Goal: Information Seeking & Learning: Learn about a topic

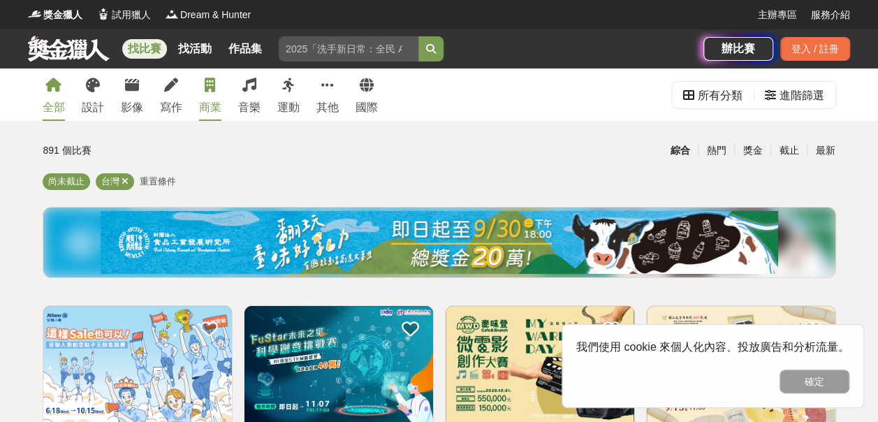
click at [219, 94] on link "商業" at bounding box center [210, 94] width 22 height 52
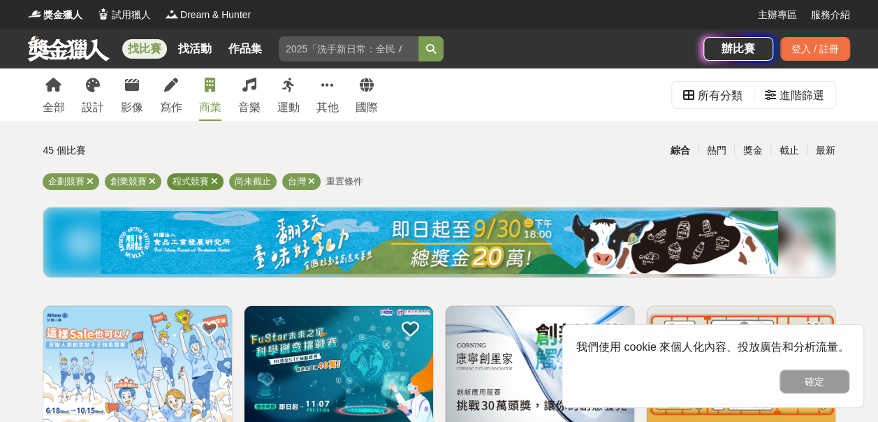
click at [210, 182] on div "程式競賽" at bounding box center [195, 181] width 57 height 17
click at [217, 182] on icon at bounding box center [214, 181] width 7 height 9
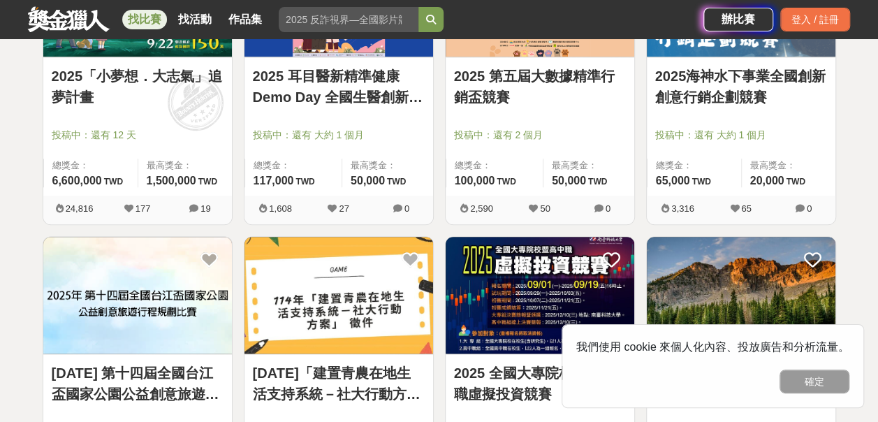
scroll to position [668, 0]
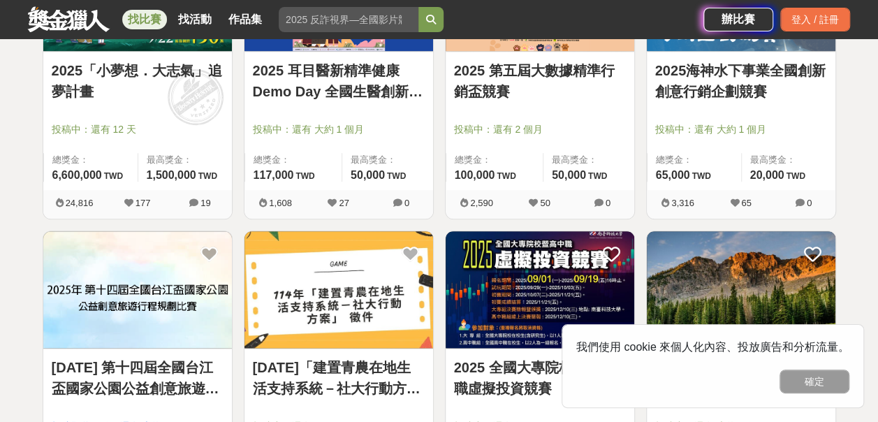
click at [136, 377] on link "2025年 第十四屆全國台江盃國家公園公益創意旅遊行程規劃比賽" at bounding box center [138, 378] width 172 height 42
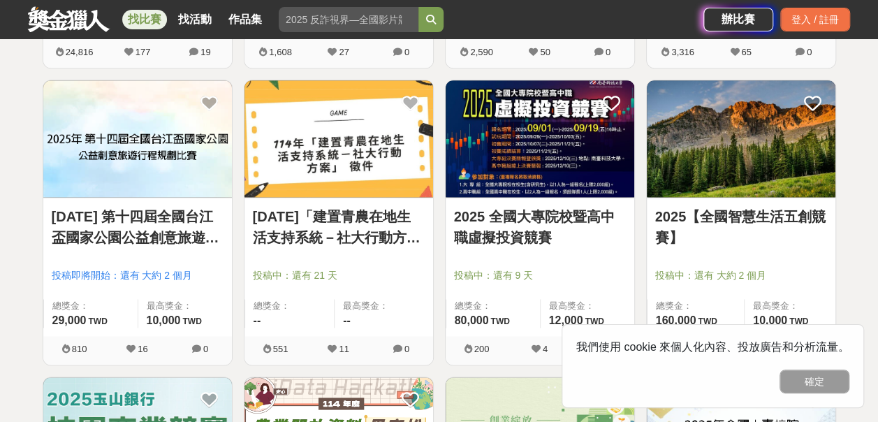
scroll to position [858, 0]
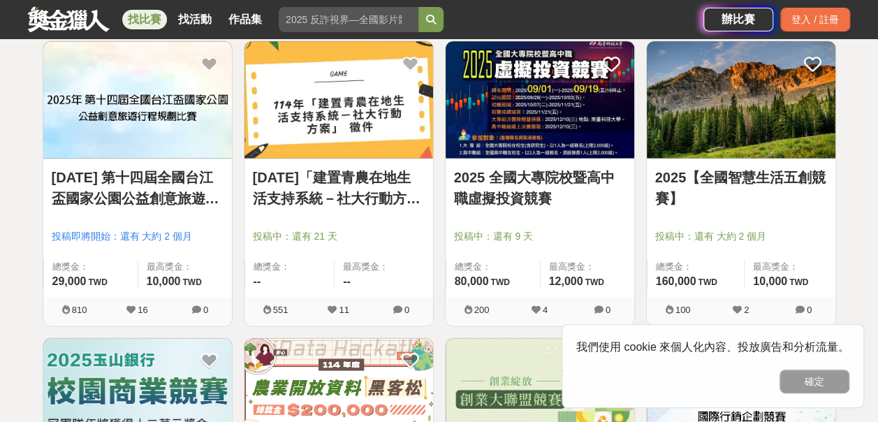
click at [667, 201] on link "2025【全國智慧生活五創競賽】" at bounding box center [741, 188] width 172 height 42
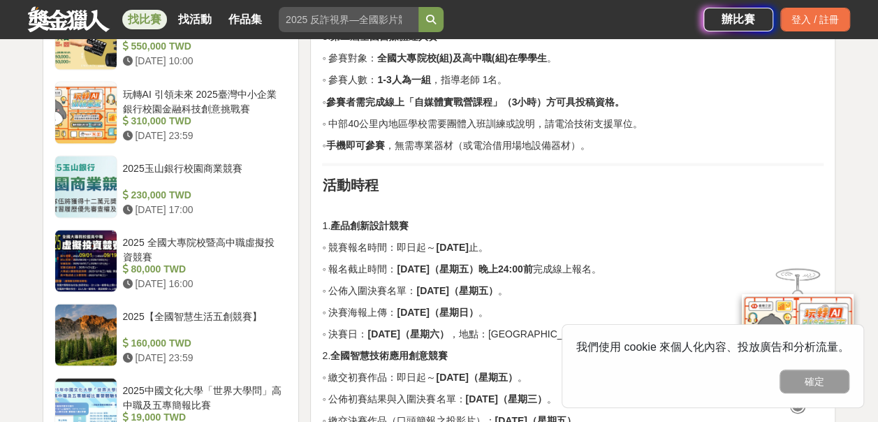
scroll to position [1273, 0]
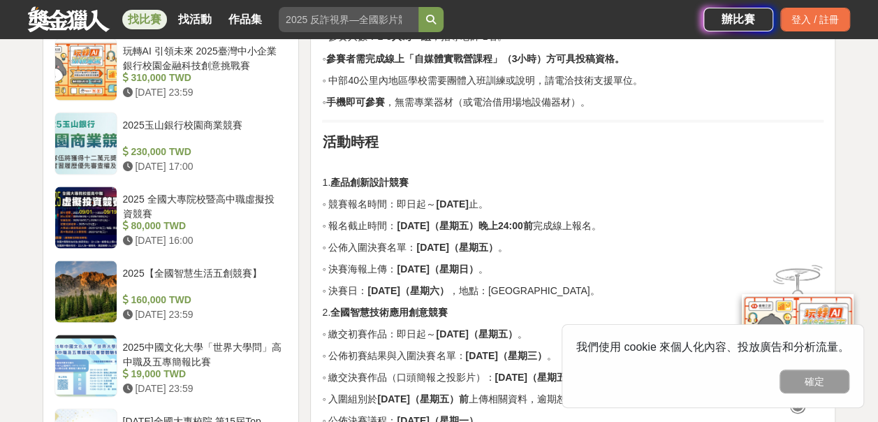
drag, startPoint x: 878, startPoint y: 116, endPoint x: 871, endPoint y: 135, distance: 20.1
click at [662, 222] on p "◦ 報名截止時間： 10月31日（星期五）晚上24:00前 完成線上報名。" at bounding box center [573, 225] width 502 height 15
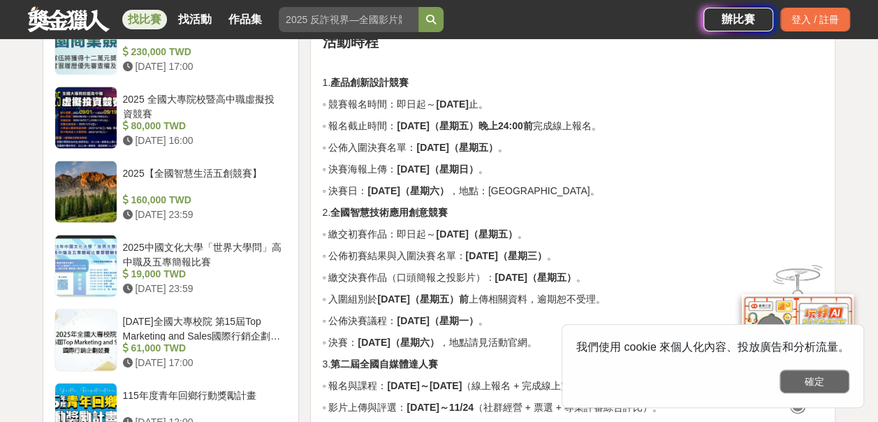
click at [825, 385] on button "確定" at bounding box center [815, 382] width 70 height 24
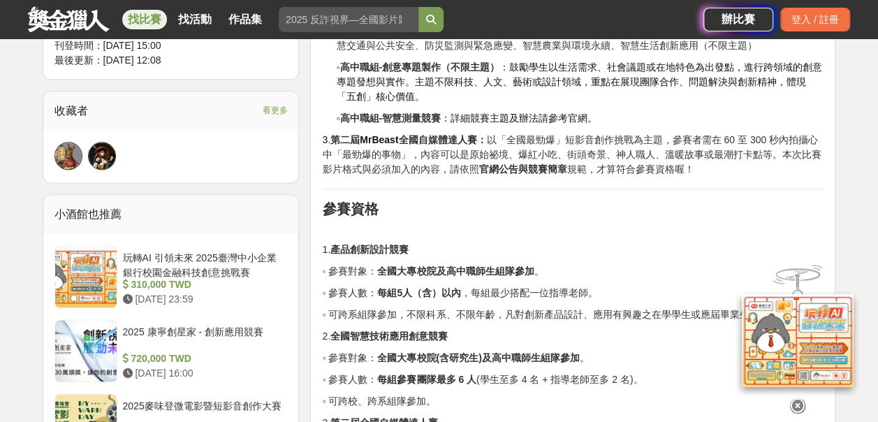
scroll to position [85, 0]
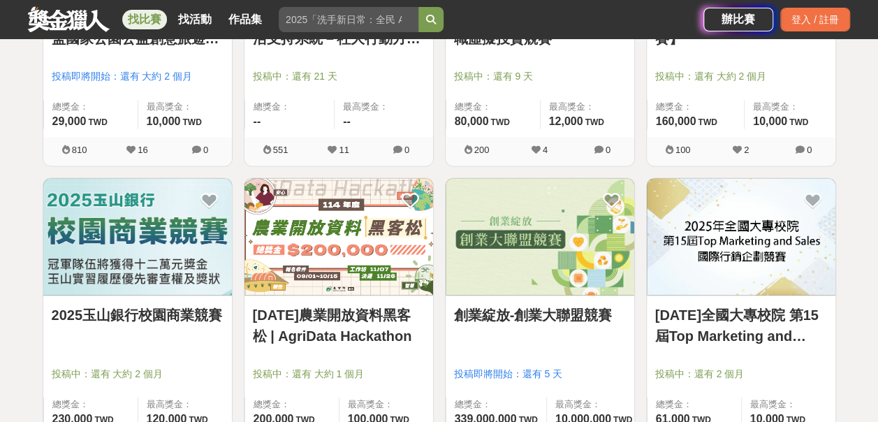
scroll to position [1033, 0]
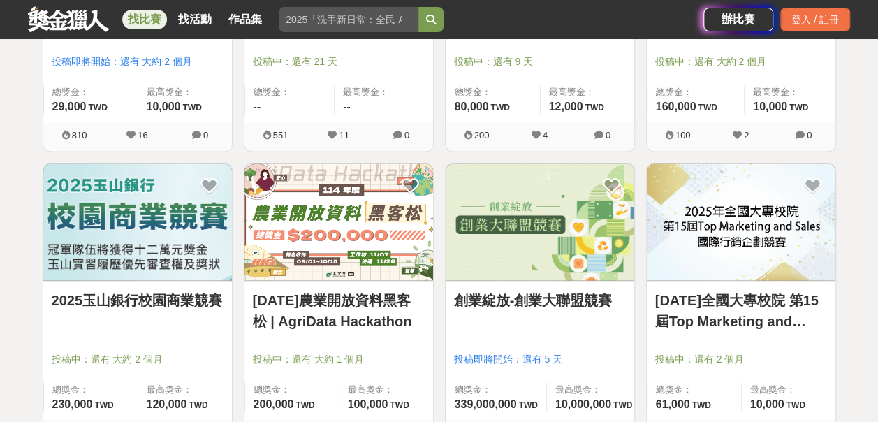
click at [682, 303] on link "2025年全國大專校院 第15屆Top Marketing and Sales國際行銷企劃競賽" at bounding box center [741, 310] width 172 height 42
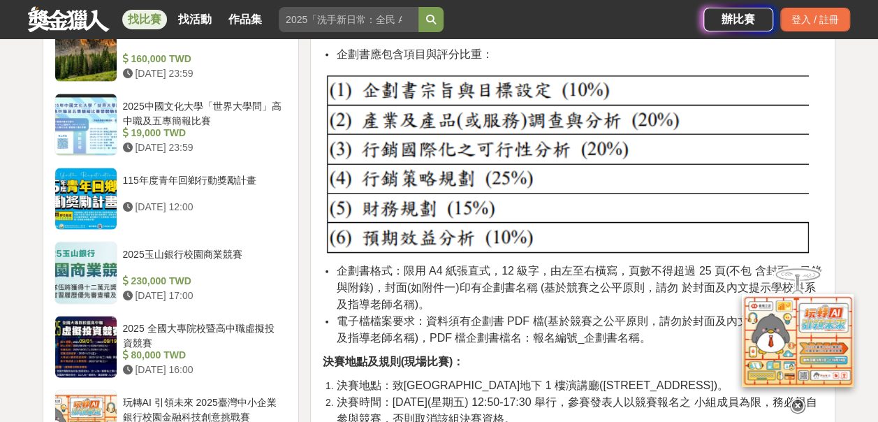
scroll to position [1281, 0]
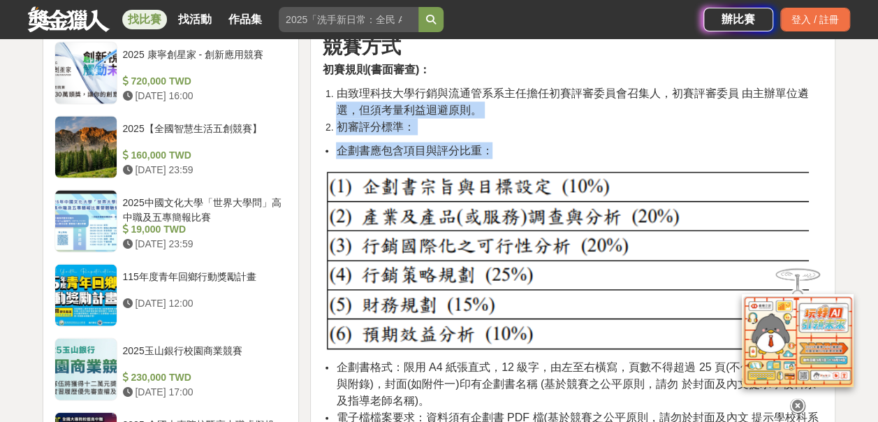
drag, startPoint x: 876, startPoint y: 156, endPoint x: 888, endPoint y: 109, distance: 48.3
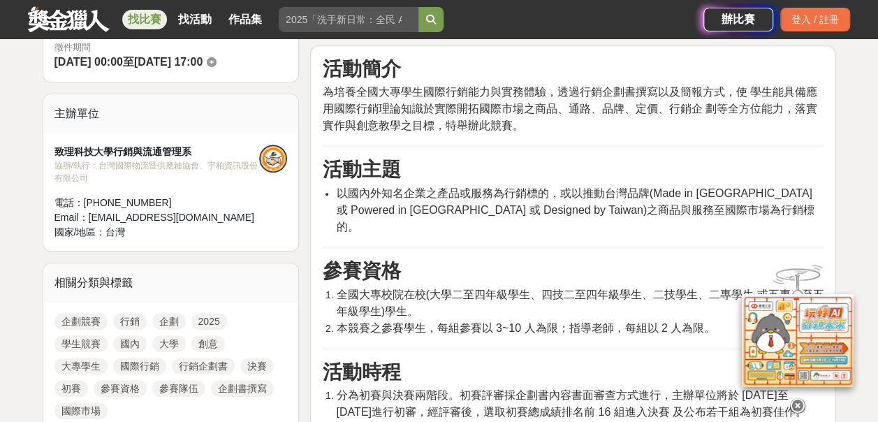
scroll to position [366, 0]
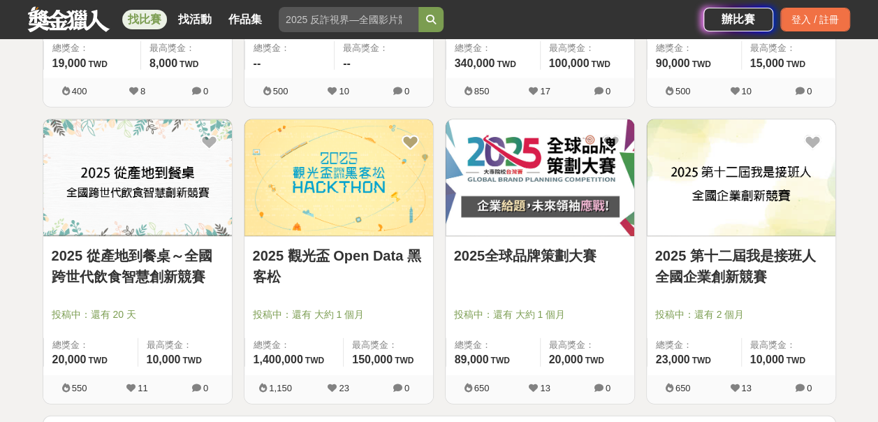
scroll to position [1697, 0]
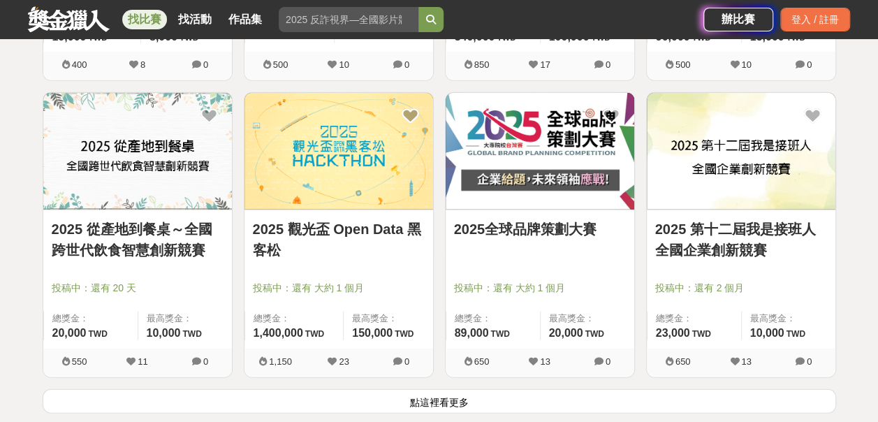
click at [710, 241] on link "2025 第十二屆我是接班人全國企業創新競賽" at bounding box center [741, 240] width 172 height 42
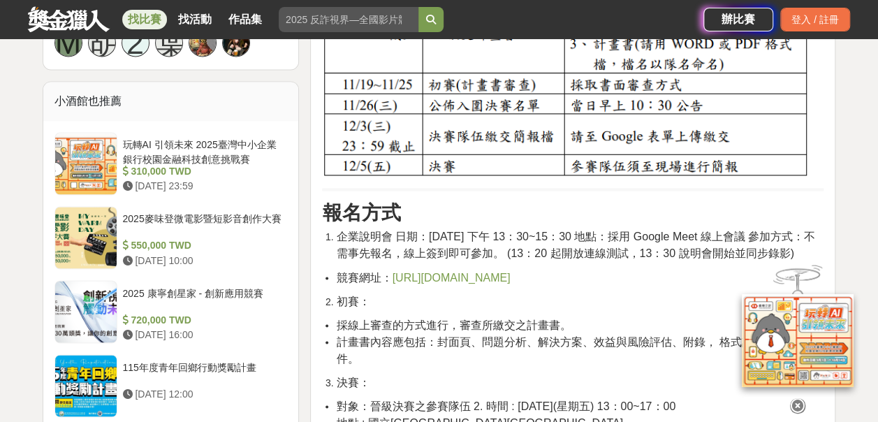
scroll to position [1073, 0]
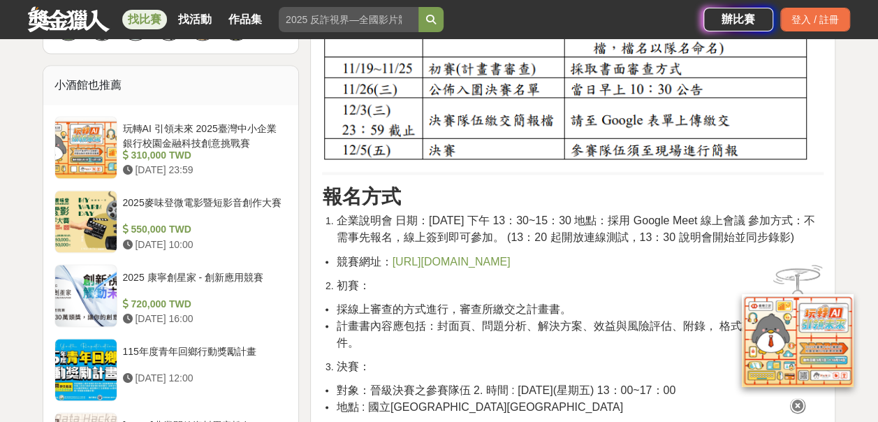
click at [444, 267] on span "https://mba.nptu.edu.tw/" at bounding box center [451, 261] width 118 height 12
drag, startPoint x: 878, startPoint y: 182, endPoint x: 880, endPoint y: 204, distance: 21.8
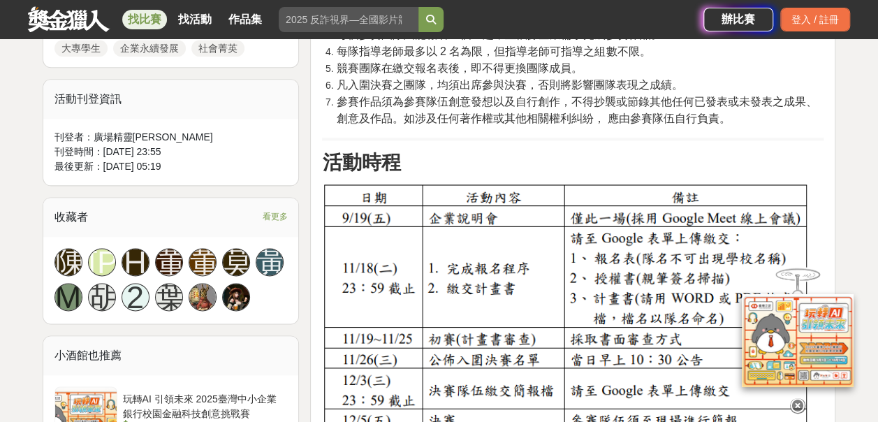
scroll to position [767, 0]
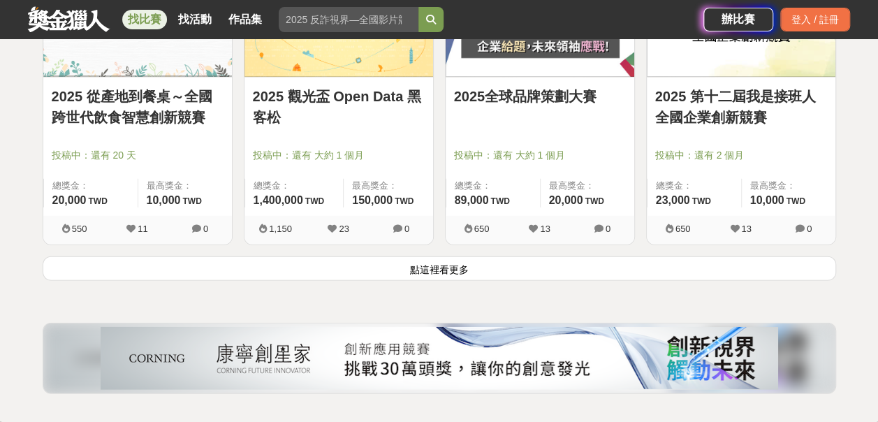
scroll to position [1842, 0]
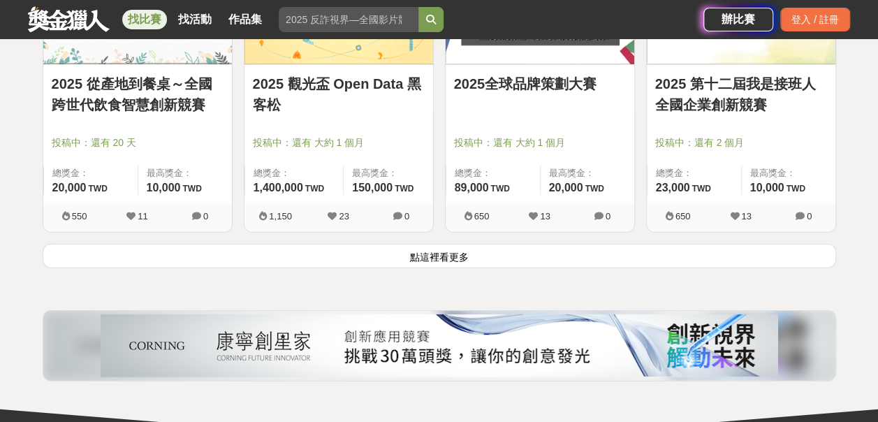
click at [433, 252] on button "點這裡看更多" at bounding box center [440, 256] width 794 height 24
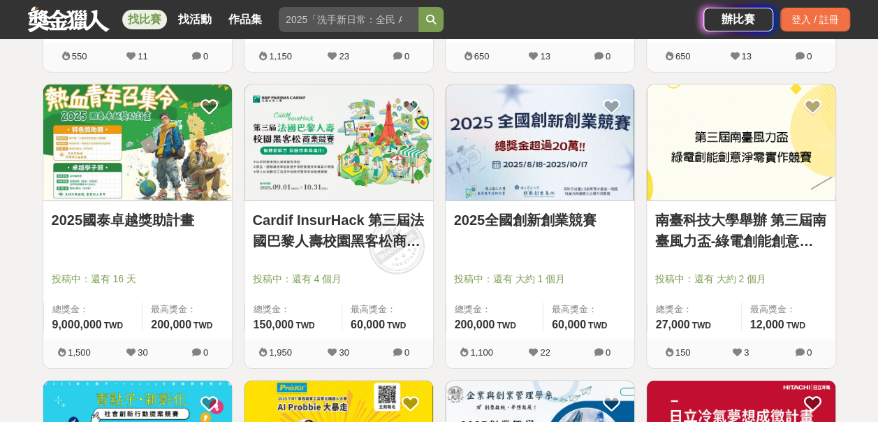
scroll to position [2016, 0]
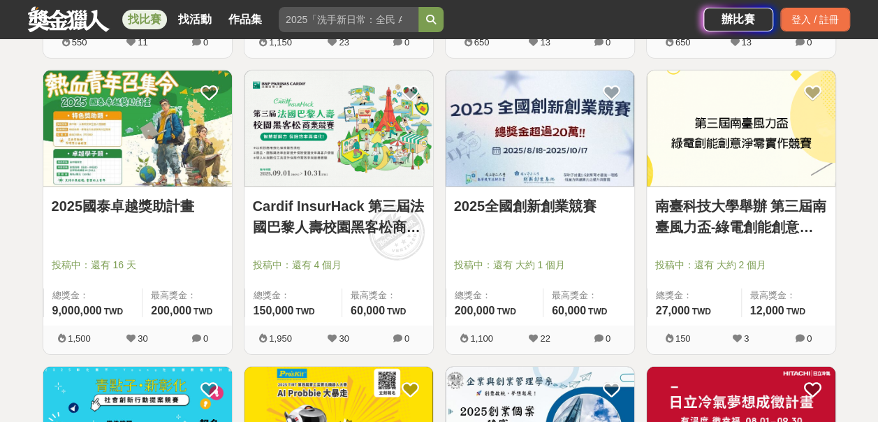
click at [554, 225] on div "2025全國創新創業競賽" at bounding box center [540, 214] width 172 height 37
click at [547, 197] on link "2025全國創新創業競賽" at bounding box center [540, 206] width 172 height 21
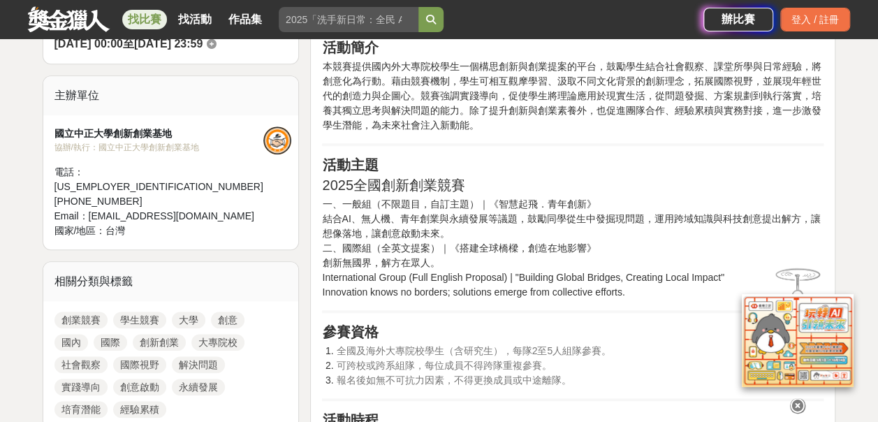
scroll to position [323, 0]
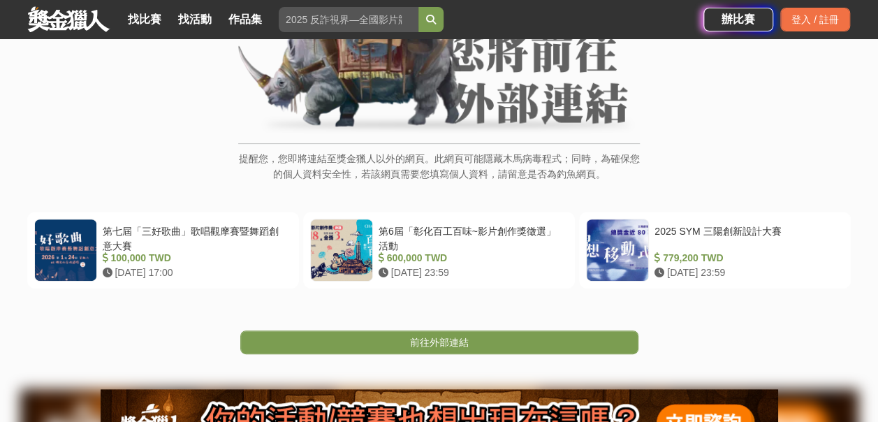
scroll to position [151, 0]
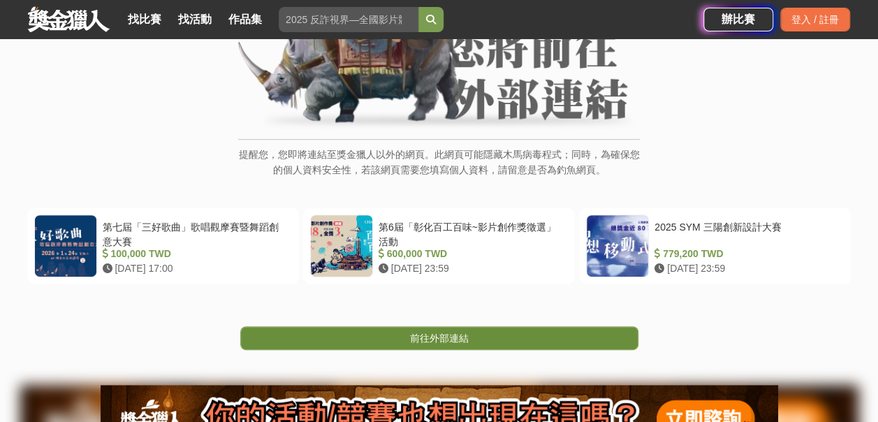
click at [486, 333] on link "前往外部連結" at bounding box center [439, 338] width 398 height 24
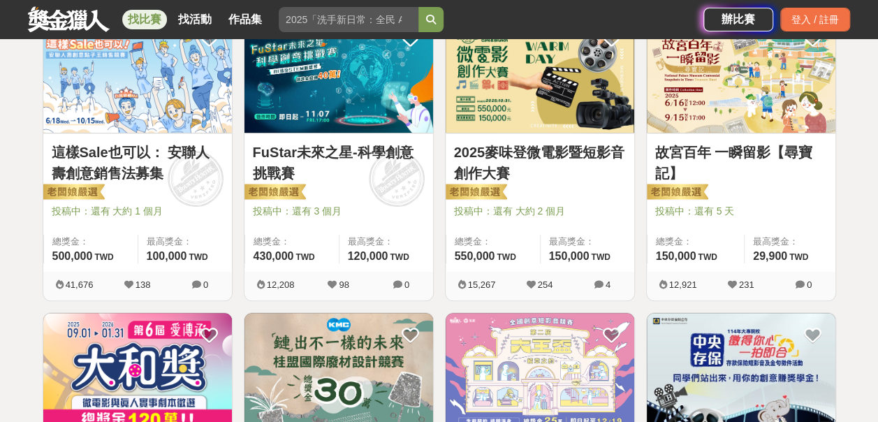
scroll to position [308, 0]
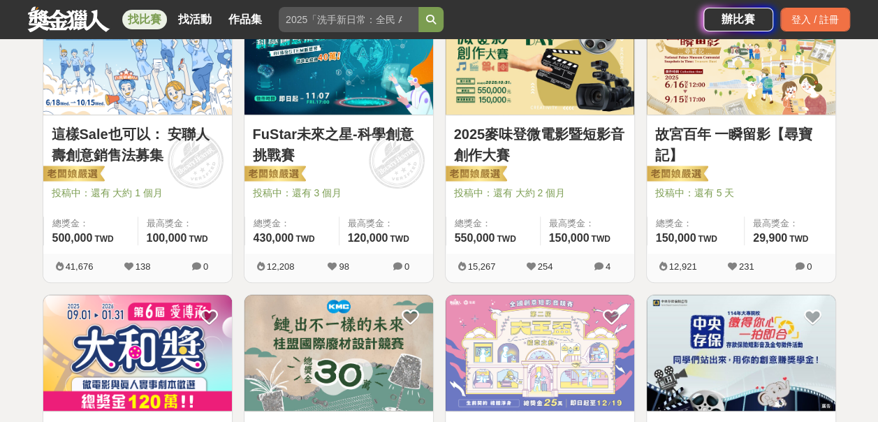
click at [739, 133] on link "故宮百年 一瞬留影【尋寶記】" at bounding box center [741, 145] width 172 height 42
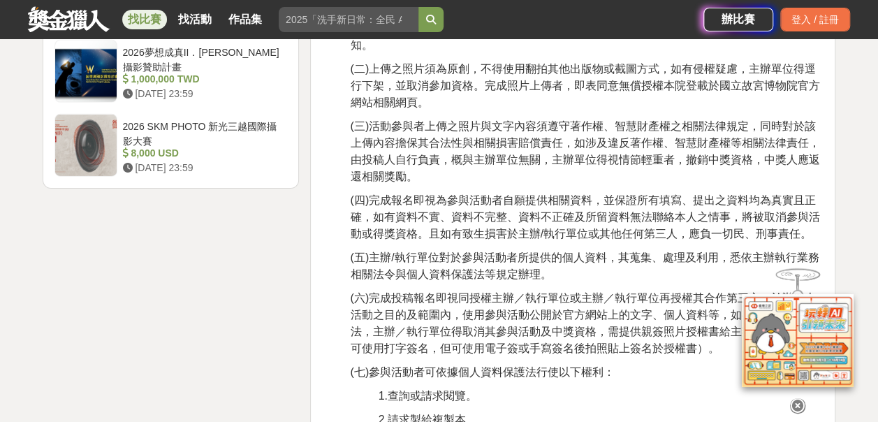
scroll to position [2190, 0]
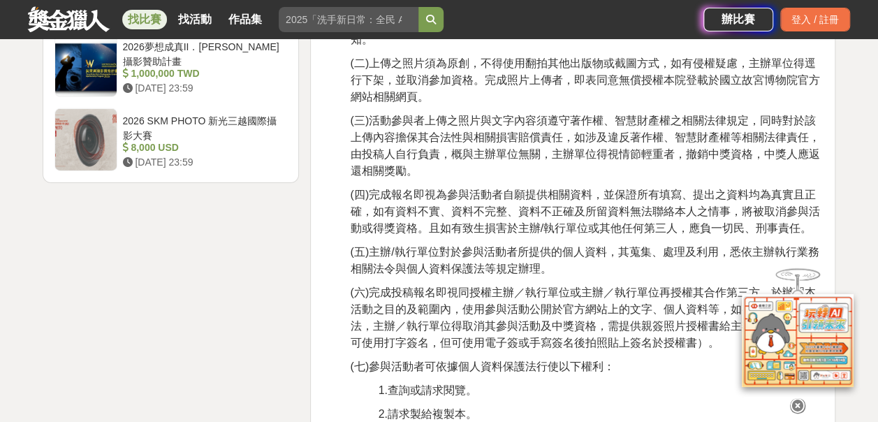
click at [861, 215] on div "大家都在看 2025 康寧創星家 - 創新應用競賽 [DATE] 16:00 翻玩臺味好乳力-全國短影音創意大募集 [DATE] 18:00 2025國泰卓越…" at bounding box center [439, 203] width 878 height 4648
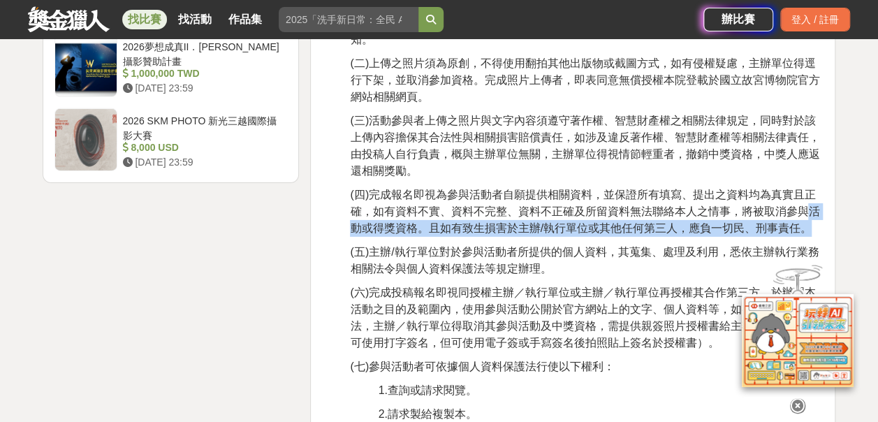
drag, startPoint x: 861, startPoint y: 215, endPoint x: 859, endPoint y: 225, distance: 10.0
click at [860, 222] on div "大家都在看 2025 康寧創星家 - 創新應用競賽 [DATE] 16:00 翻玩臺味好乳力-全國短影音創意大募集 [DATE] 18:00 2025國泰卓越…" at bounding box center [439, 203] width 878 height 4648
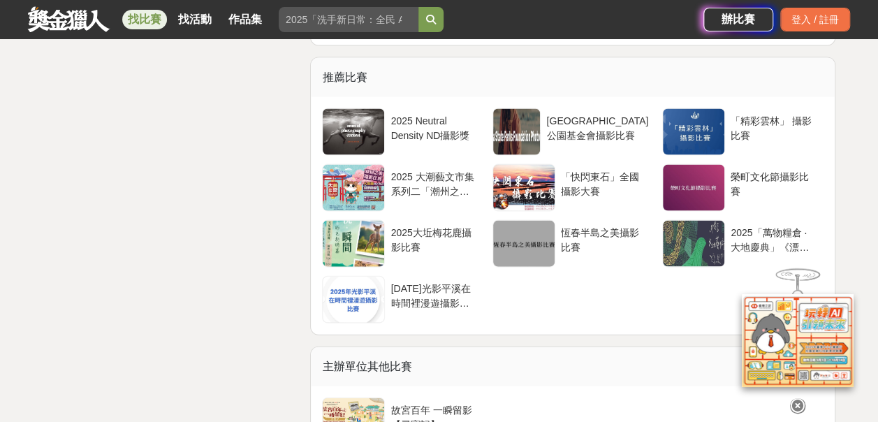
scroll to position [4051, 0]
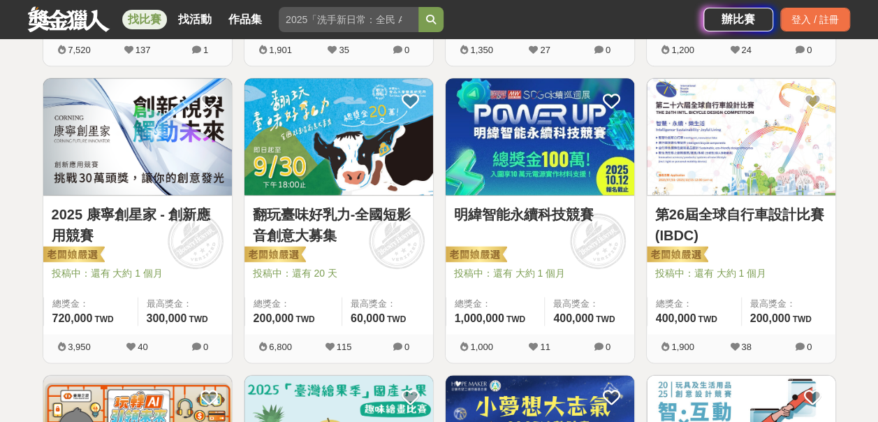
scroll to position [836, 0]
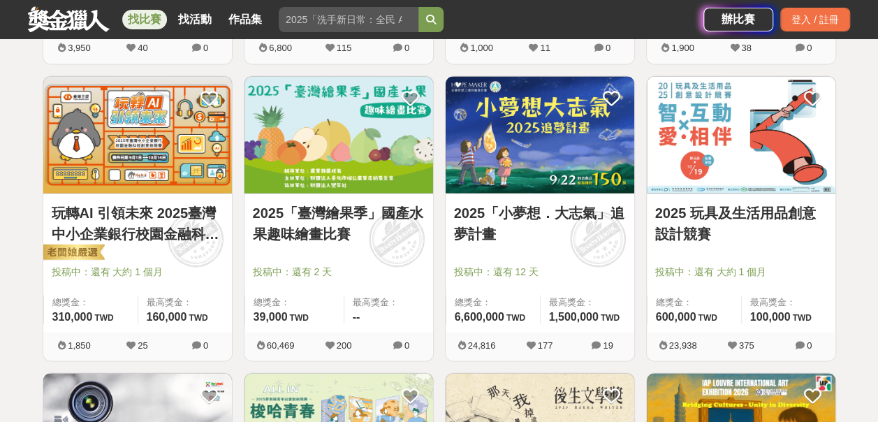
click at [863, 238] on div "全部 設計 影像 寫作 商業 音樂 運動 其他 國際 所有分類 進階篩選 891 個比賽 綜合 熱門 獎金 截止 最新 尚未截止 台灣 重置條件 這樣Sale…" at bounding box center [439, 56] width 878 height 2217
click at [869, 225] on div "全部 設計 影像 寫作 商業 音樂 運動 其他 國際 所有分類 進階篩選 891 個比賽 綜合 熱門 獎金 截止 最新 尚未截止 台灣 重置條件 這樣Sale…" at bounding box center [439, 56] width 878 height 2217
drag, startPoint x: 870, startPoint y: 224, endPoint x: 876, endPoint y: 209, distance: 16.4
click at [876, 209] on div "全部 設計 影像 寫作 商業 音樂 運動 其他 國際 所有分類 進階篩選 891 個比賽 綜合 熱門 獎金 截止 最新 尚未截止 台灣 重置條件 這樣Sale…" at bounding box center [439, 56] width 878 height 2217
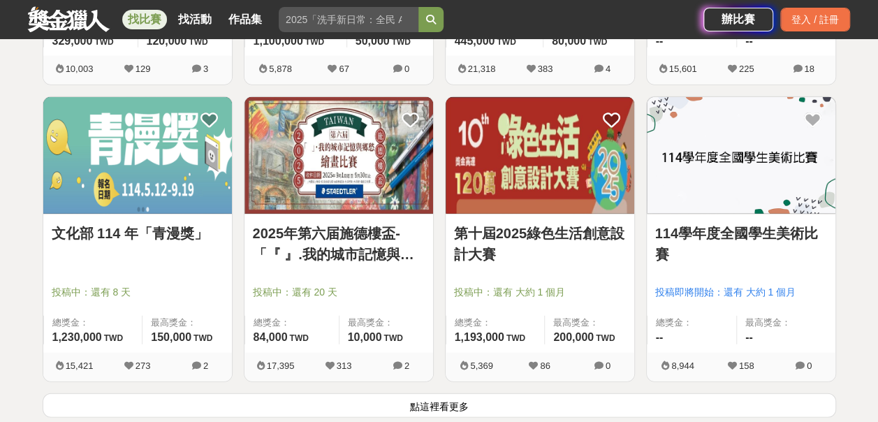
scroll to position [1748, 0]
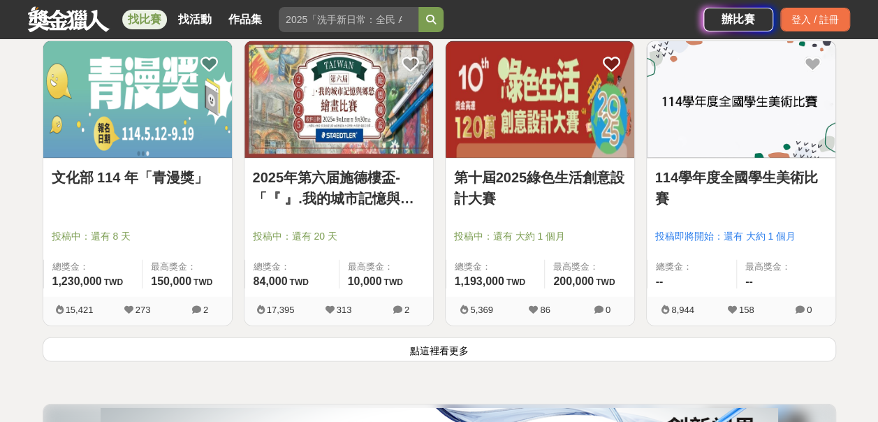
scroll to position [1757, 0]
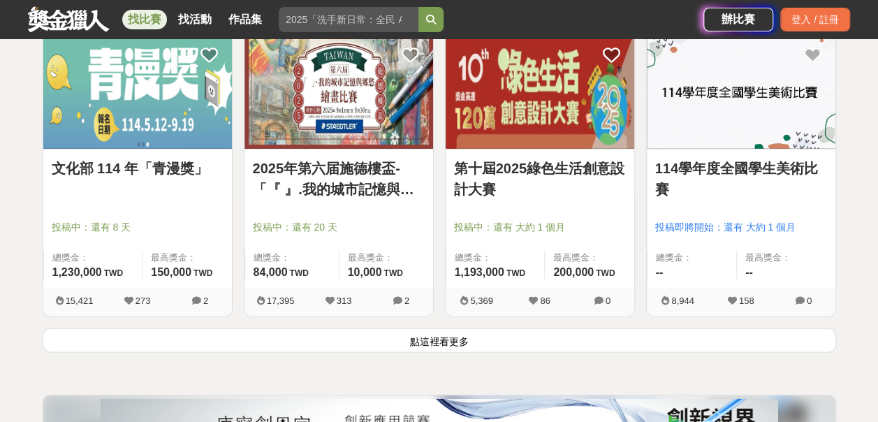
click at [444, 333] on button "點這裡看更多" at bounding box center [440, 340] width 794 height 24
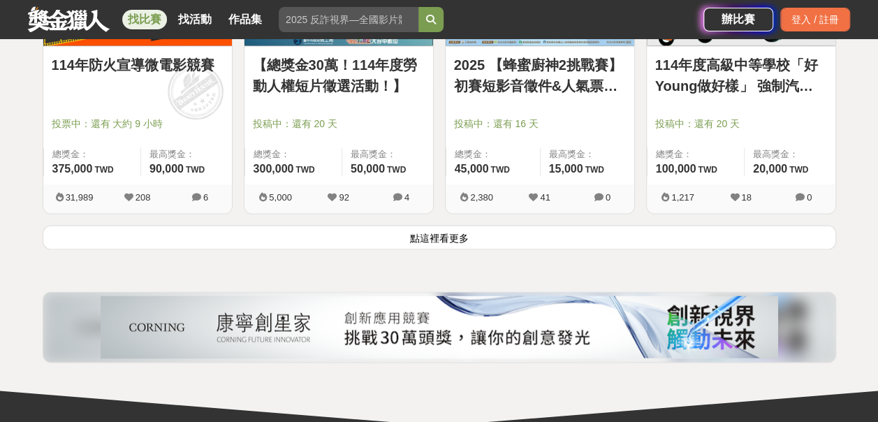
scroll to position [3692, 0]
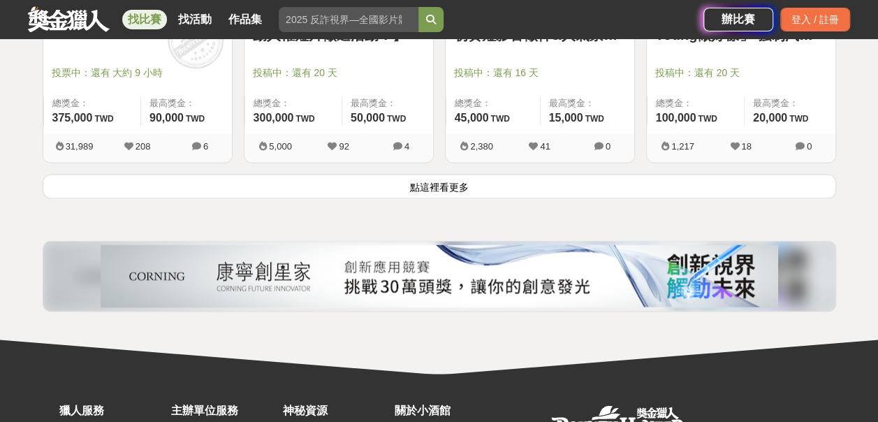
click at [442, 182] on button "點這裡看更多" at bounding box center [440, 186] width 794 height 24
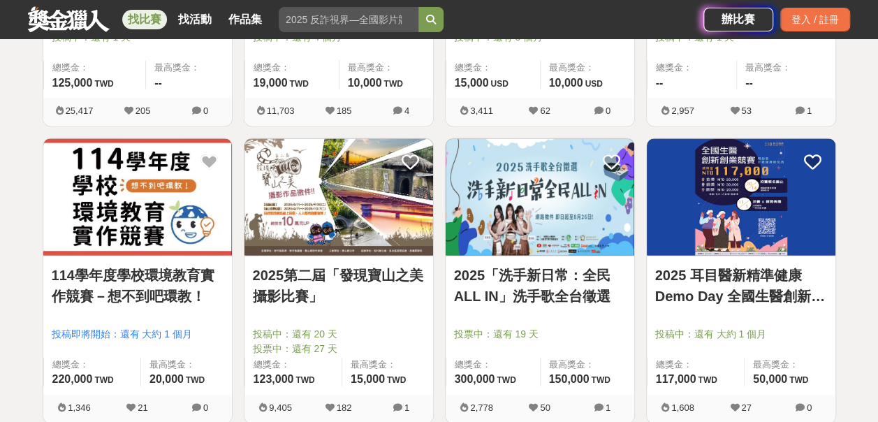
scroll to position [4060, 0]
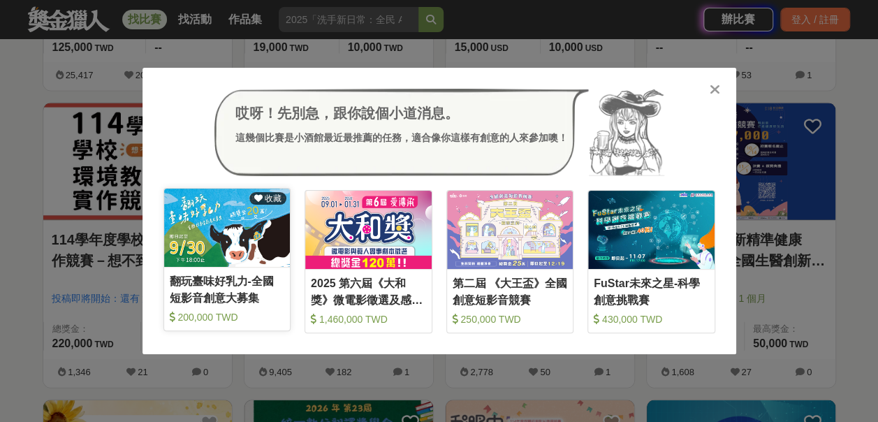
click at [230, 326] on div "翻玩臺味好乳力-全國短影音創意大募集 200,000 TWD" at bounding box center [227, 301] width 126 height 56
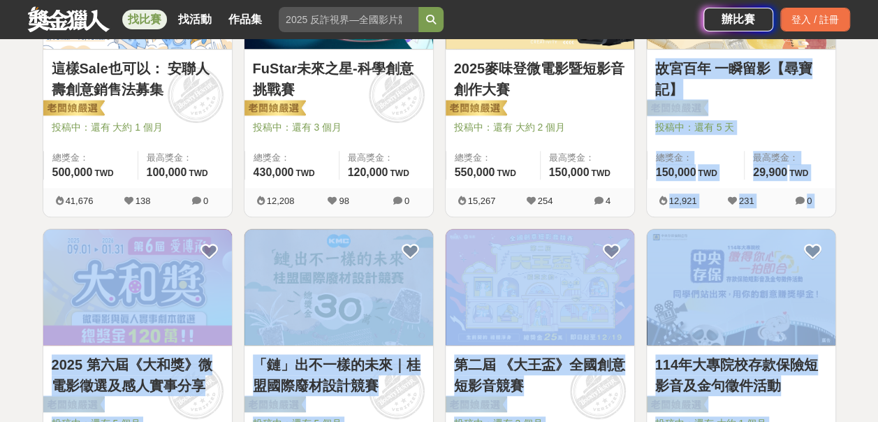
scroll to position [446, 0]
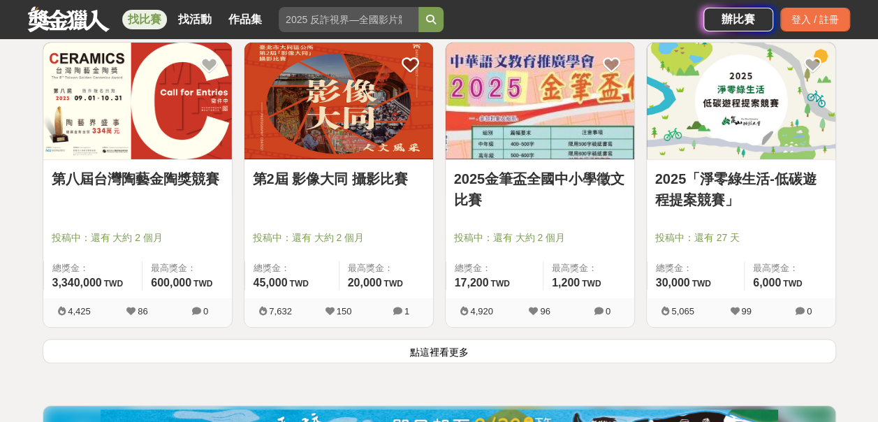
scroll to position [5358, 0]
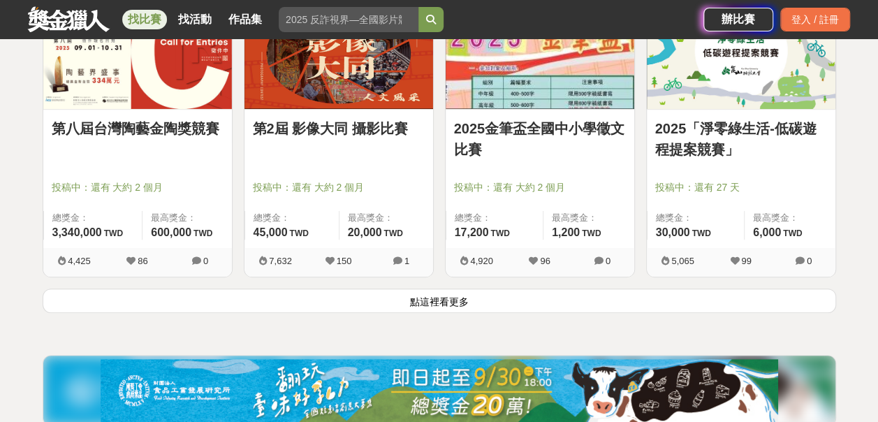
click at [425, 290] on button "點這裡看更多" at bounding box center [440, 301] width 794 height 24
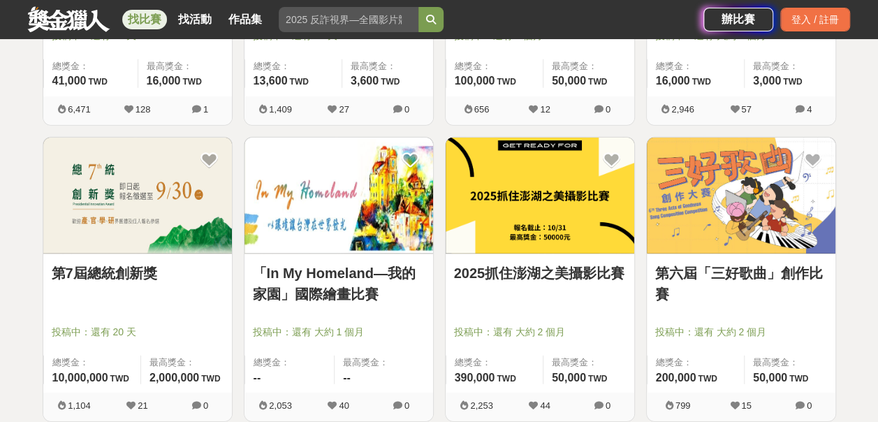
scroll to position [7012, 0]
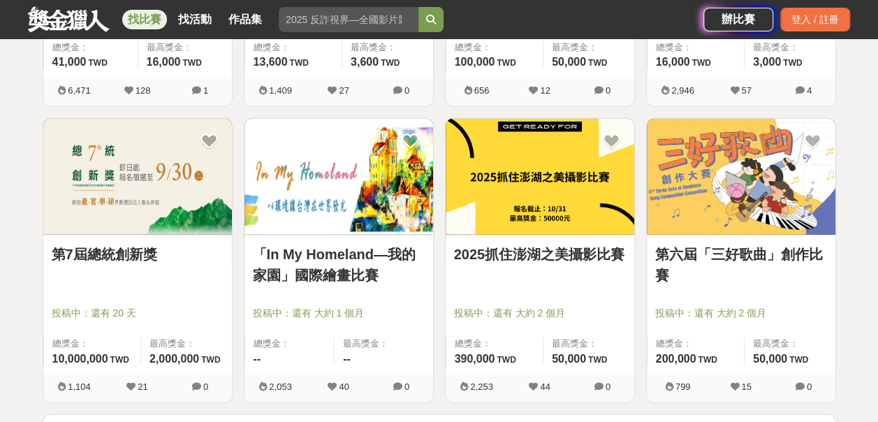
click at [718, 246] on link "第六屆「三好歌曲」創作比賽" at bounding box center [741, 265] width 172 height 42
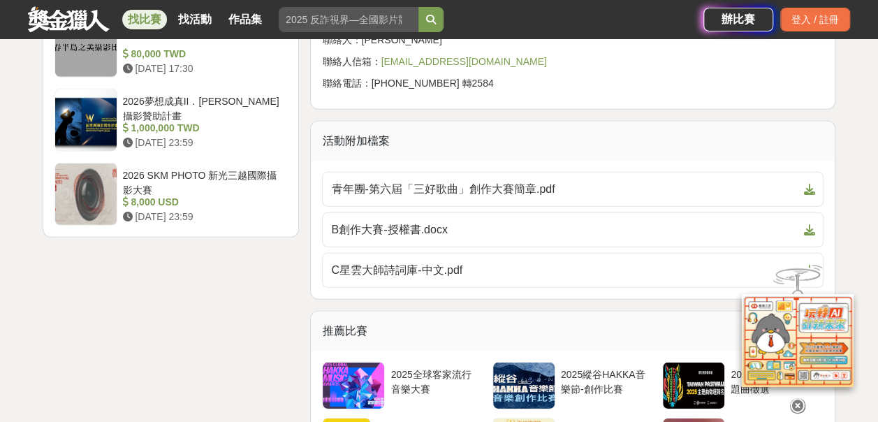
scroll to position [1859, 0]
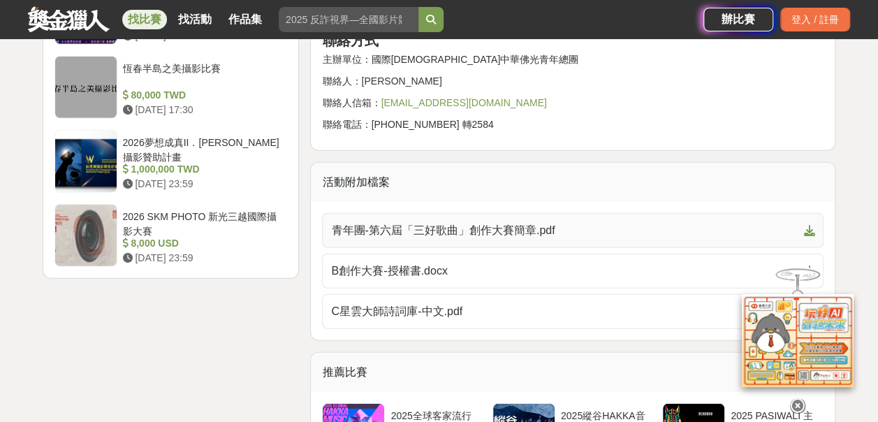
click at [491, 222] on span "青年團-第六屆「三好歌曲」創作大賽簡章.pdf" at bounding box center [564, 230] width 467 height 17
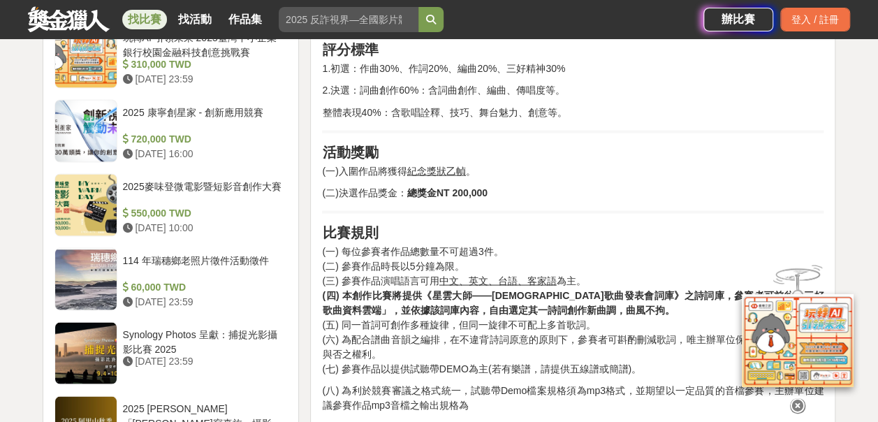
scroll to position [1189, 0]
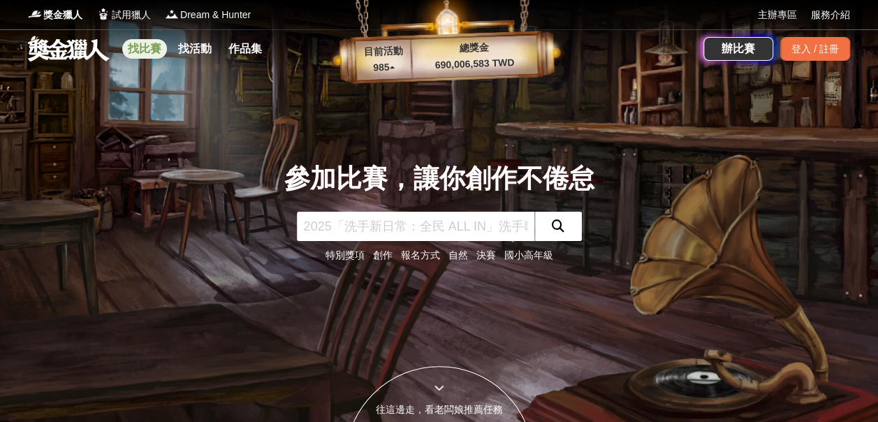
click at [154, 52] on link "找比賽" at bounding box center [144, 49] width 45 height 20
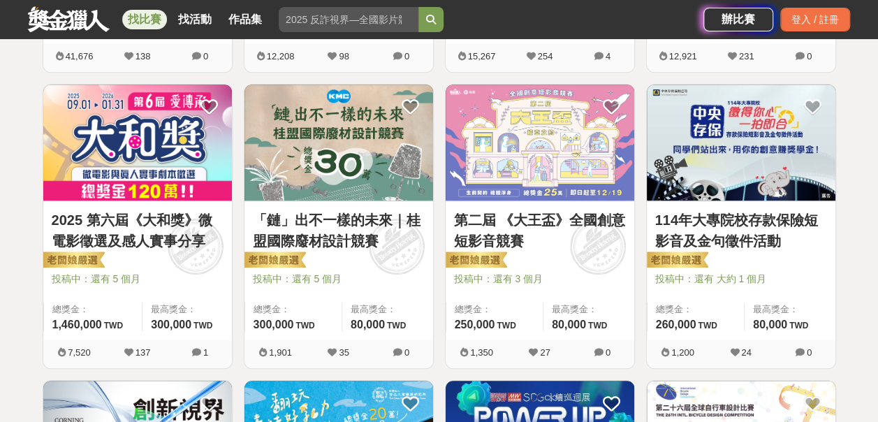
scroll to position [578, 0]
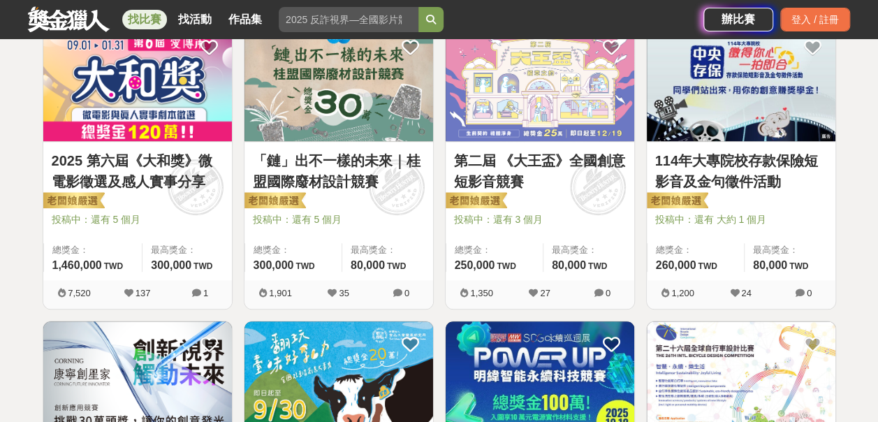
click at [693, 173] on link "114年大專院校存款保險短影音及金句徵件活動" at bounding box center [741, 171] width 172 height 42
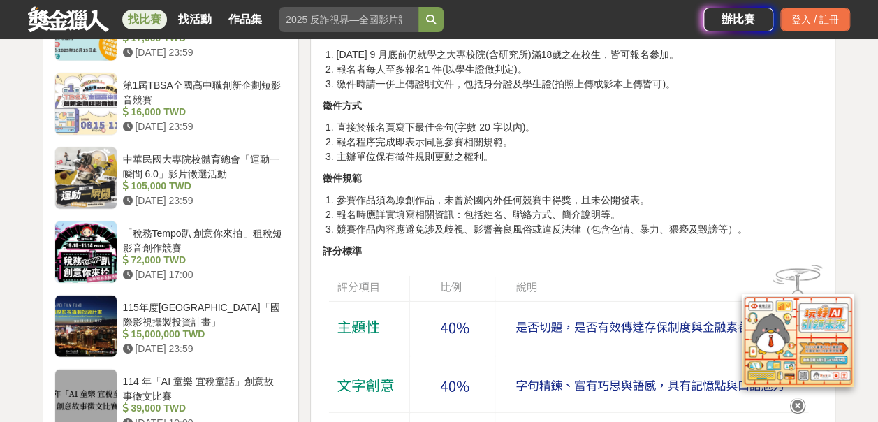
scroll to position [1611, 0]
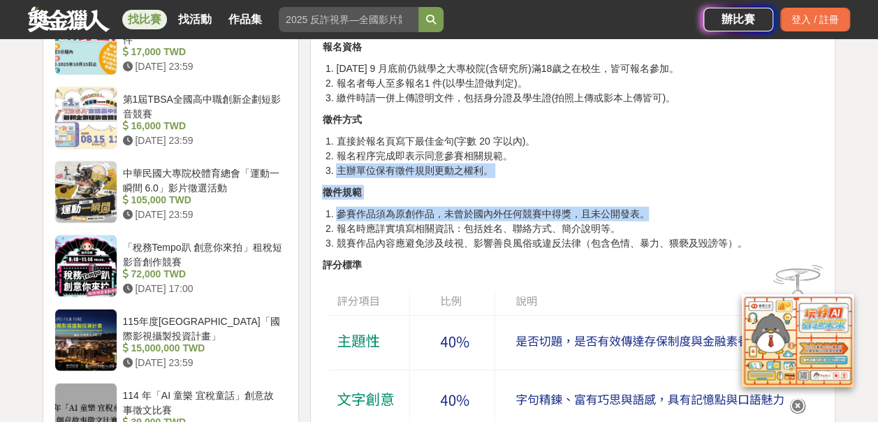
drag, startPoint x: 855, startPoint y: 197, endPoint x: 861, endPoint y: 157, distance: 40.9
click at [861, 157] on div "大家都在看 2025國泰卓越獎助計畫 2025-09-26 17:00 2025 康寧創星家 - 創新應用競賽 2025-10-17 16:00 翻玩臺味好乳…" at bounding box center [439, 262] width 878 height 3610
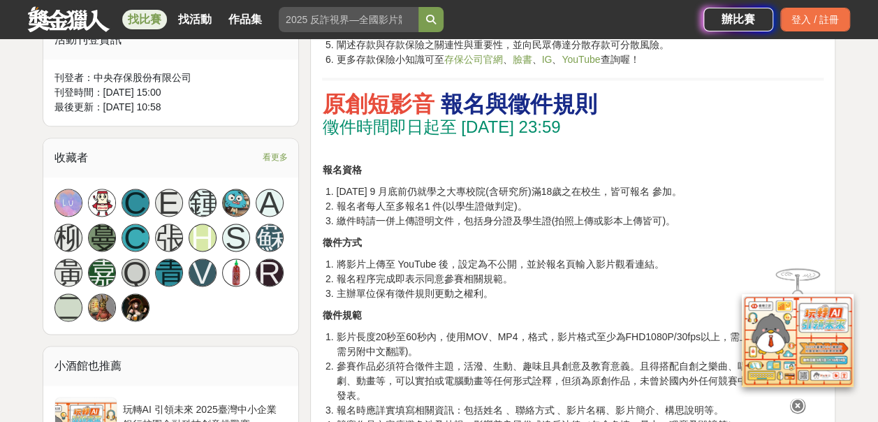
scroll to position [871, 0]
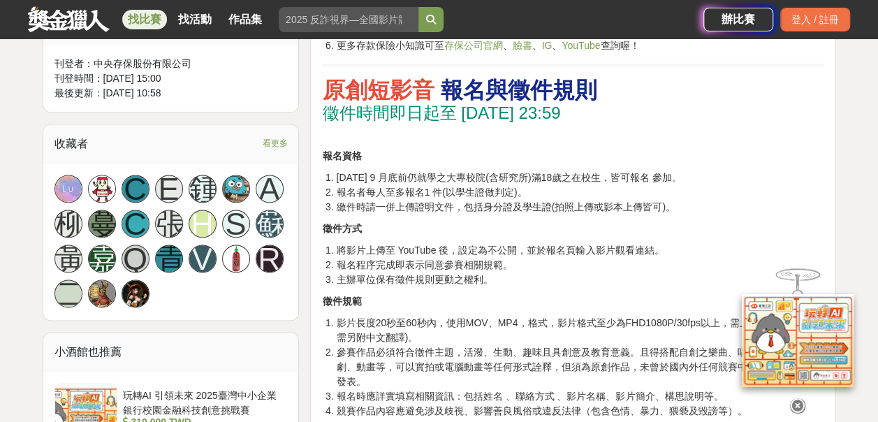
drag, startPoint x: 856, startPoint y: 128, endPoint x: 851, endPoint y: 158, distance: 30.4
drag, startPoint x: 851, startPoint y: 159, endPoint x: 871, endPoint y: 222, distance: 65.9
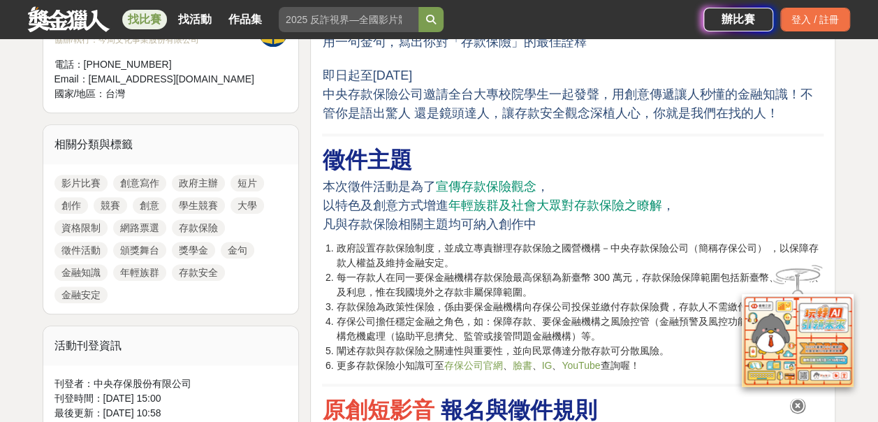
scroll to position [542, 0]
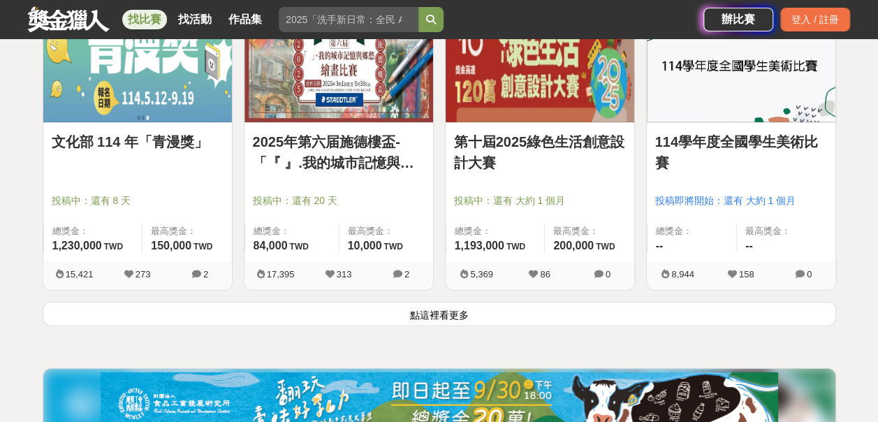
scroll to position [1790, 0]
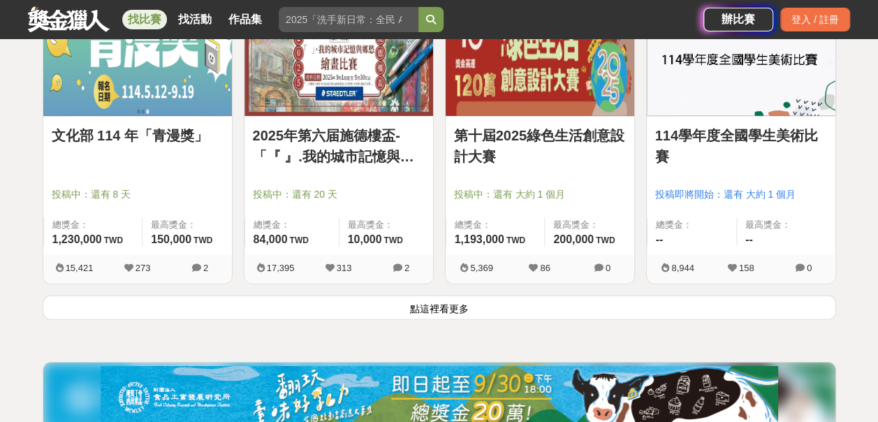
click at [446, 305] on button "點這裡看更多" at bounding box center [440, 308] width 794 height 24
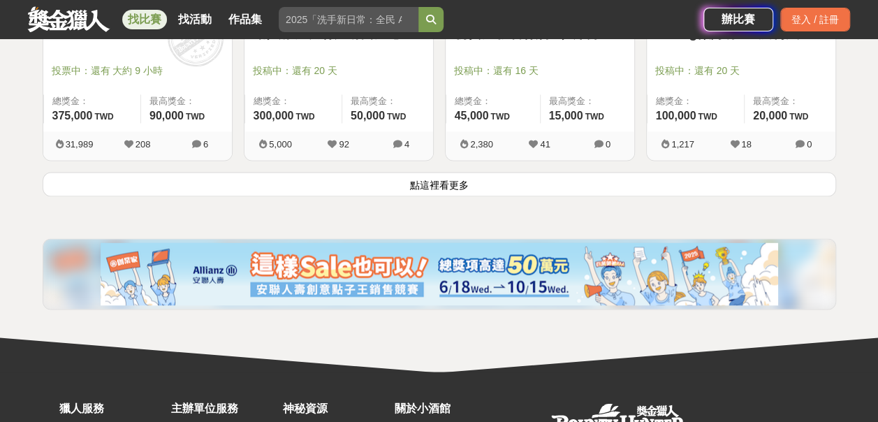
scroll to position [3705, 0]
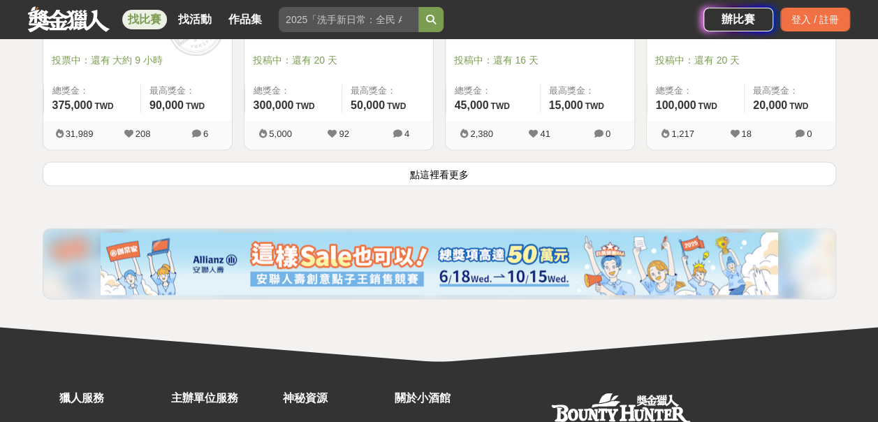
click at [440, 169] on button "點這裡看更多" at bounding box center [440, 173] width 794 height 24
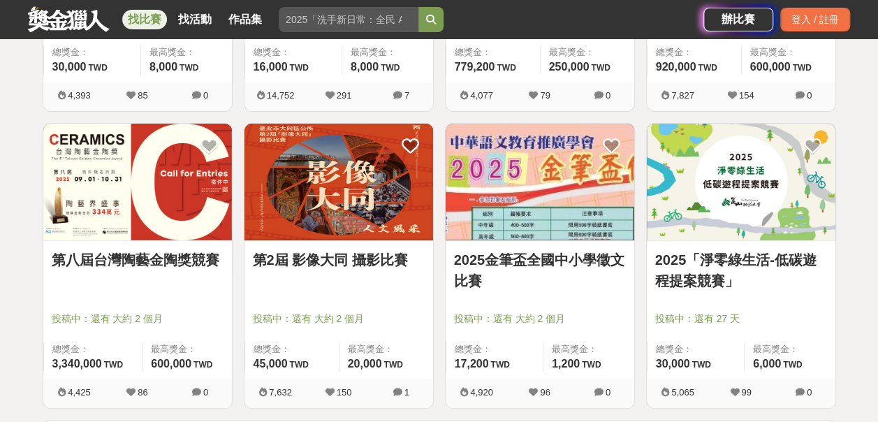
scroll to position [5248, 0]
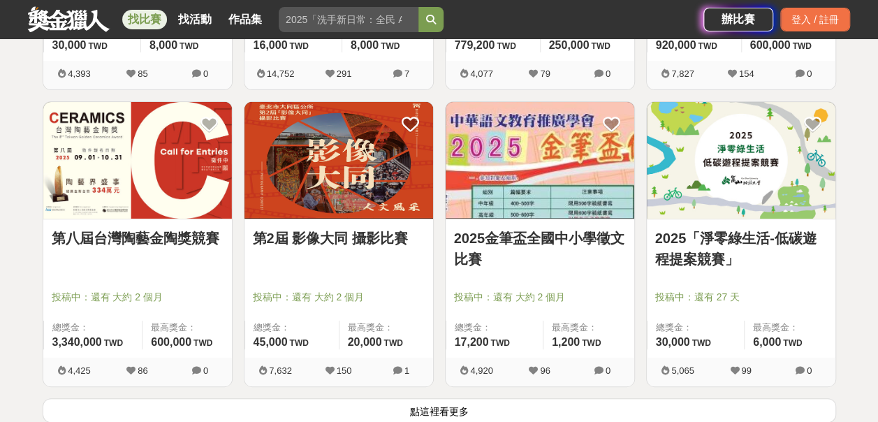
drag, startPoint x: 877, startPoint y: 369, endPoint x: 874, endPoint y: 378, distance: 9.5
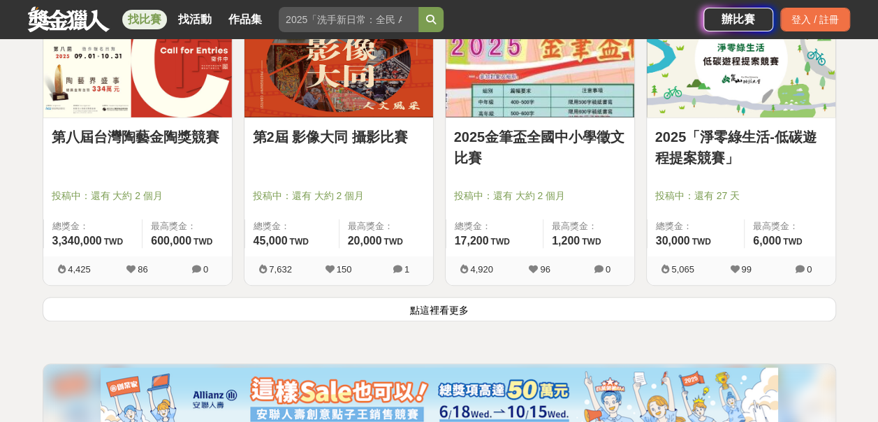
scroll to position [5393, 0]
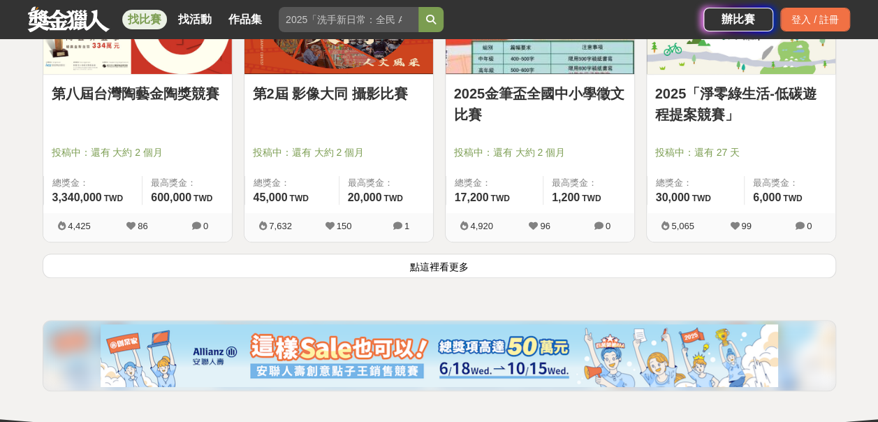
click at [421, 254] on button "點這裡看更多" at bounding box center [440, 266] width 794 height 24
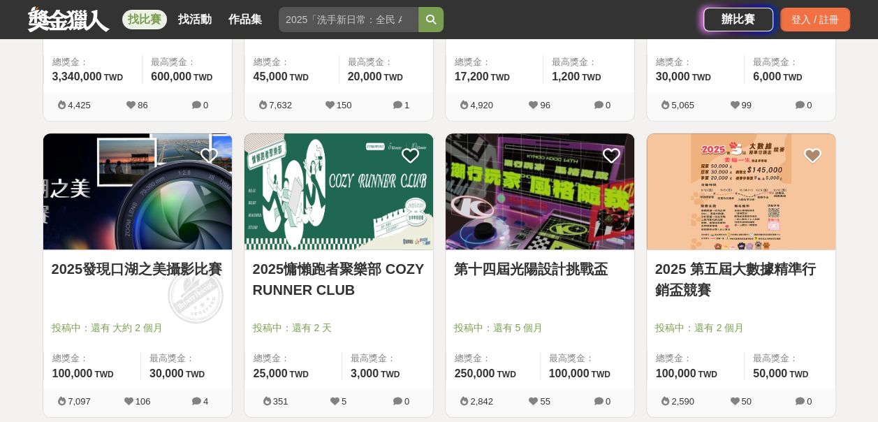
scroll to position [5533, 0]
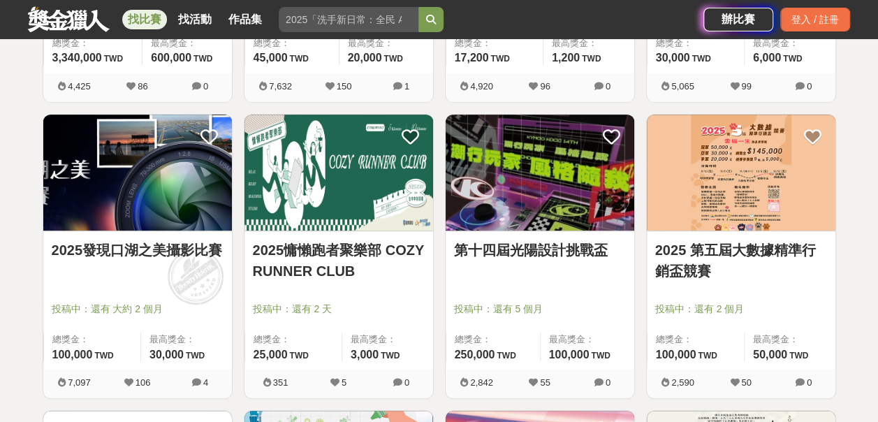
click at [744, 240] on link "2025 第五屆大數據精準行銷盃競賽" at bounding box center [741, 261] width 172 height 42
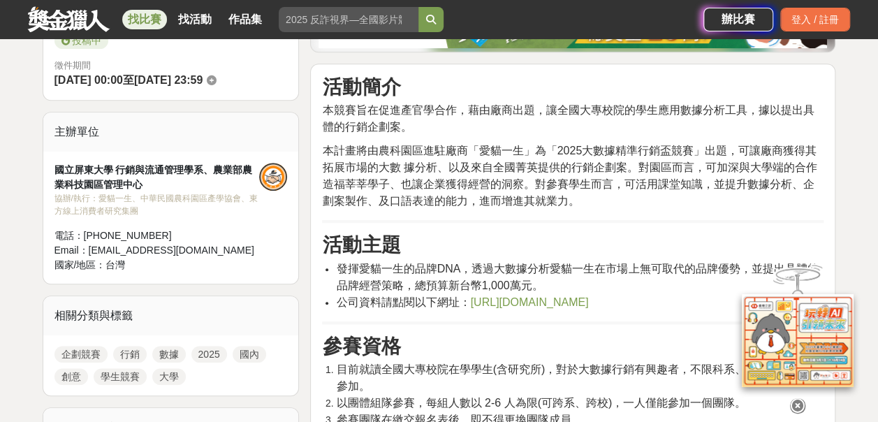
scroll to position [473, 0]
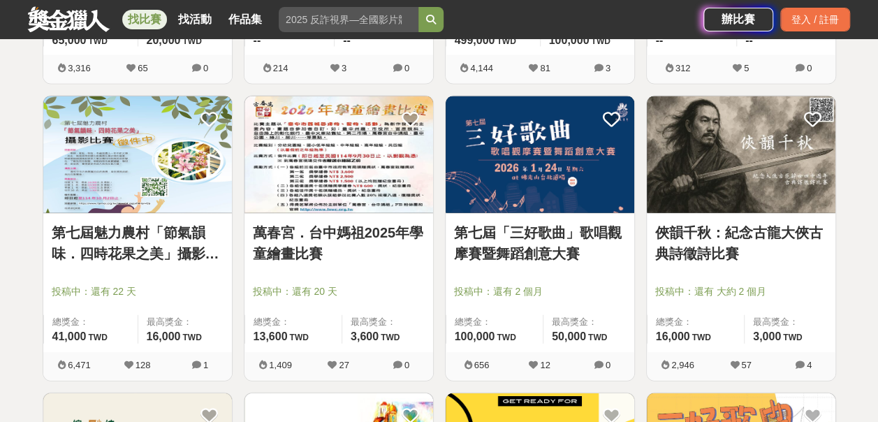
scroll to position [6775, 0]
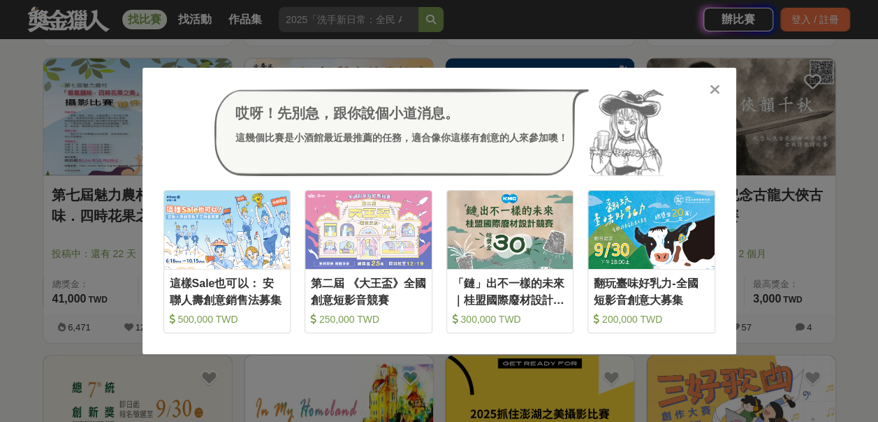
click at [713, 85] on icon at bounding box center [715, 89] width 10 height 14
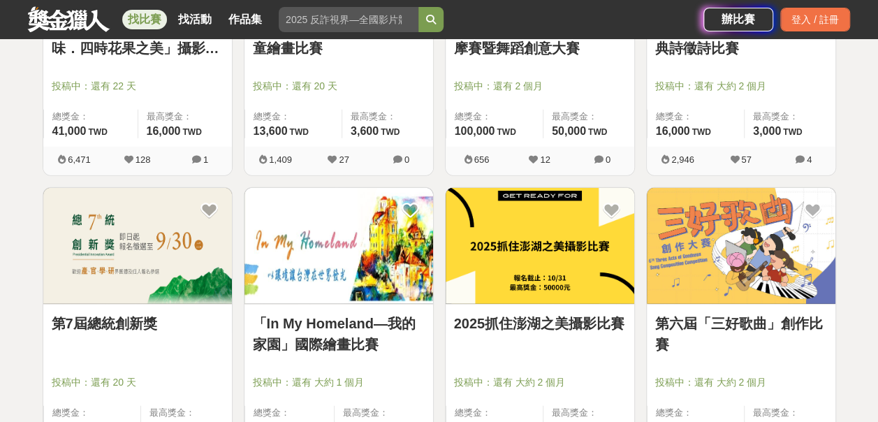
scroll to position [6915, 0]
